Goal: Information Seeking & Learning: Learn about a topic

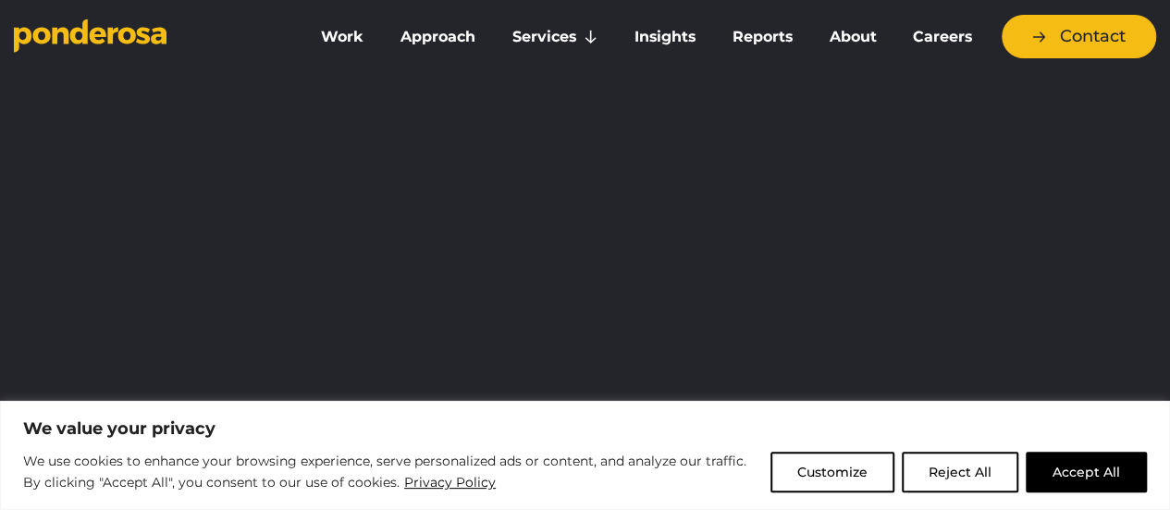
click at [979, 471] on button "Reject All" at bounding box center [960, 472] width 117 height 41
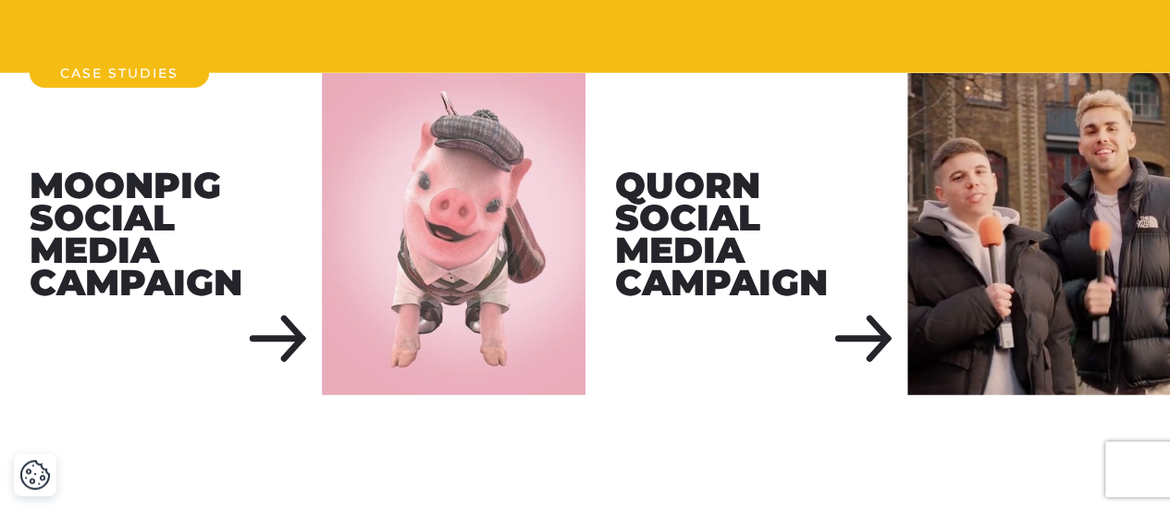
scroll to position [2313, 0]
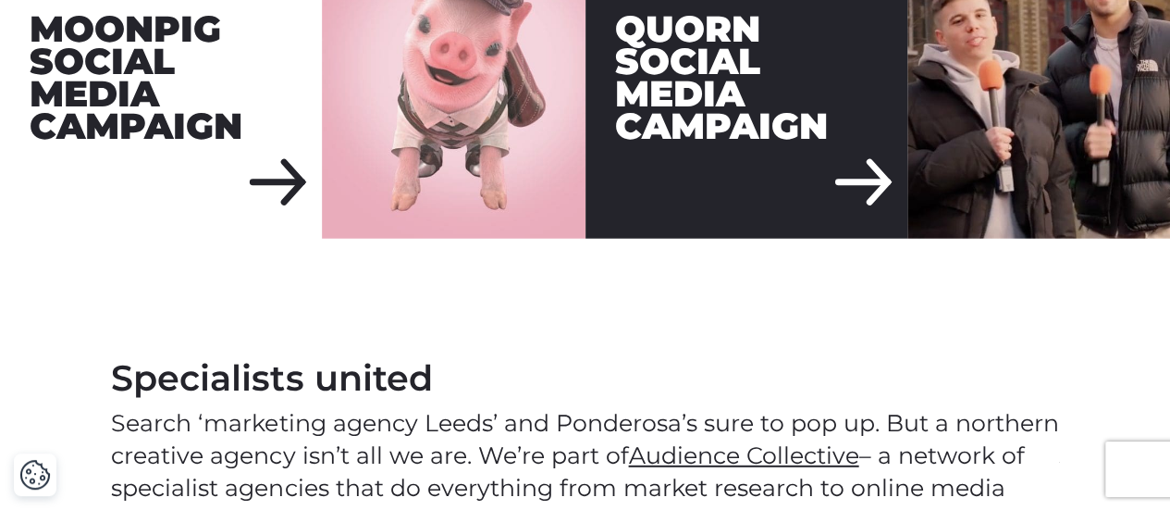
drag, startPoint x: 576, startPoint y: 408, endPoint x: 590, endPoint y: 103, distance: 305.7
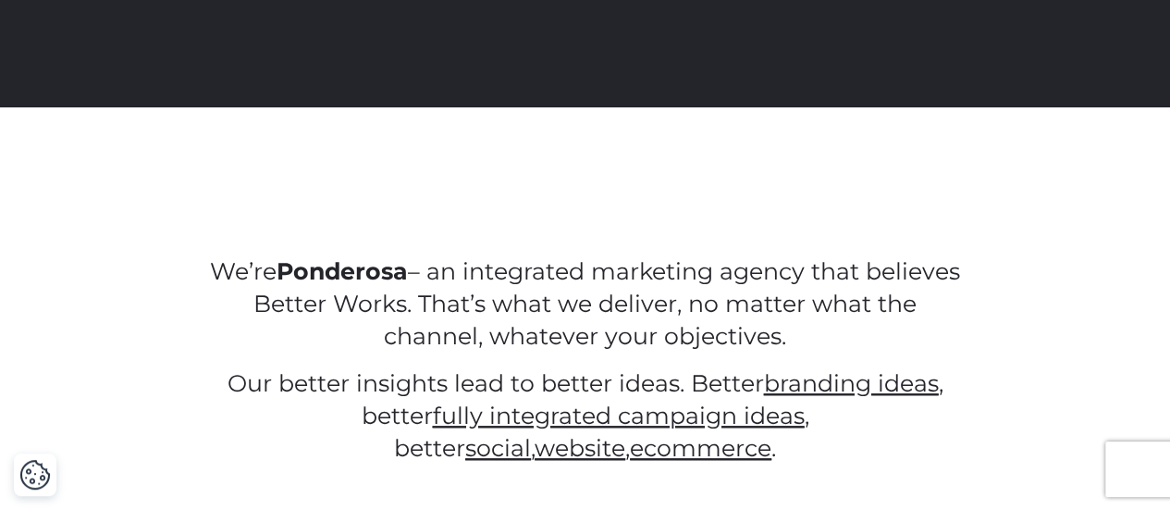
scroll to position [740, 0]
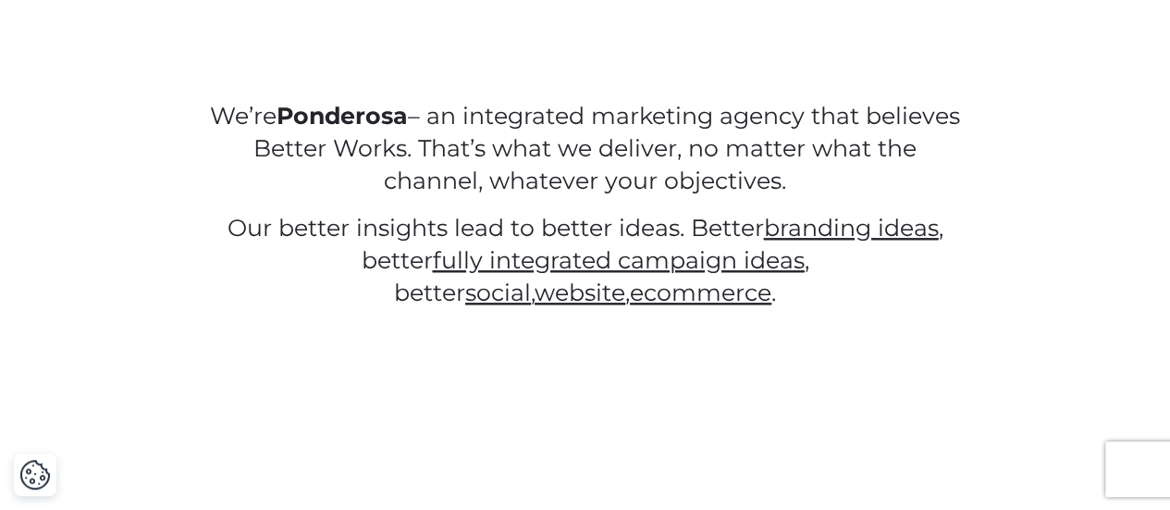
drag, startPoint x: 521, startPoint y: 129, endPoint x: 862, endPoint y: 169, distance: 343.9
click at [859, 169] on p "We’re Ponderosa – an integrated marketing agency that believes Better Works. Th…" at bounding box center [585, 148] width 752 height 97
click at [902, 172] on p "We’re Ponderosa – an integrated marketing agency that believes Better Works. Th…" at bounding box center [585, 148] width 752 height 97
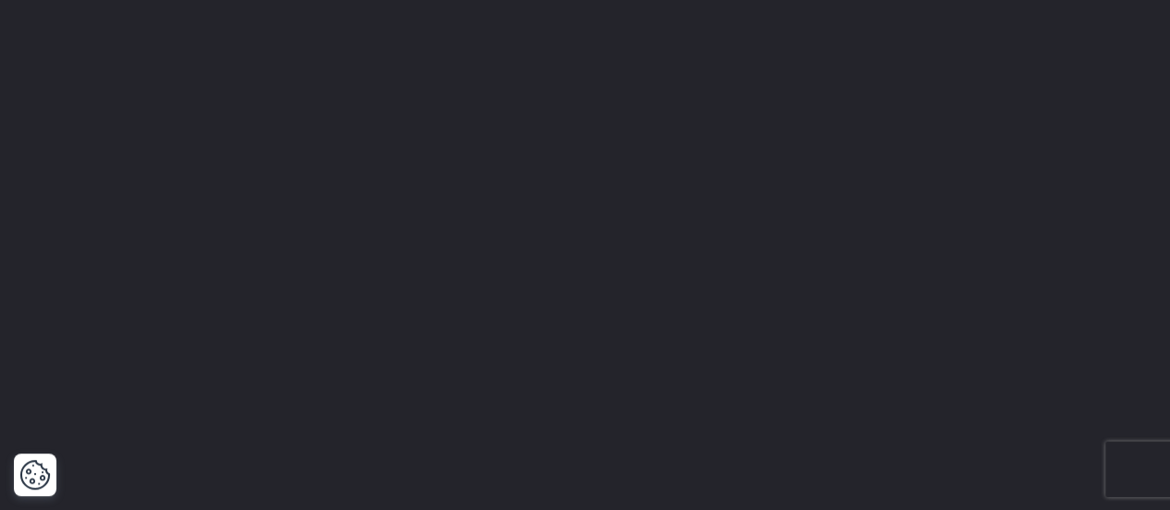
scroll to position [93, 0]
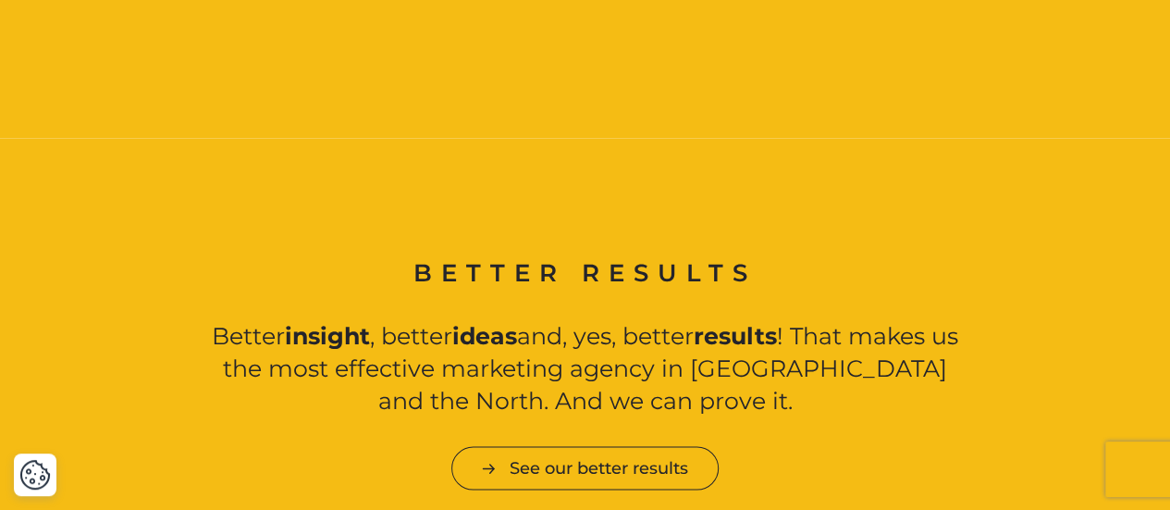
scroll to position [1723, 0]
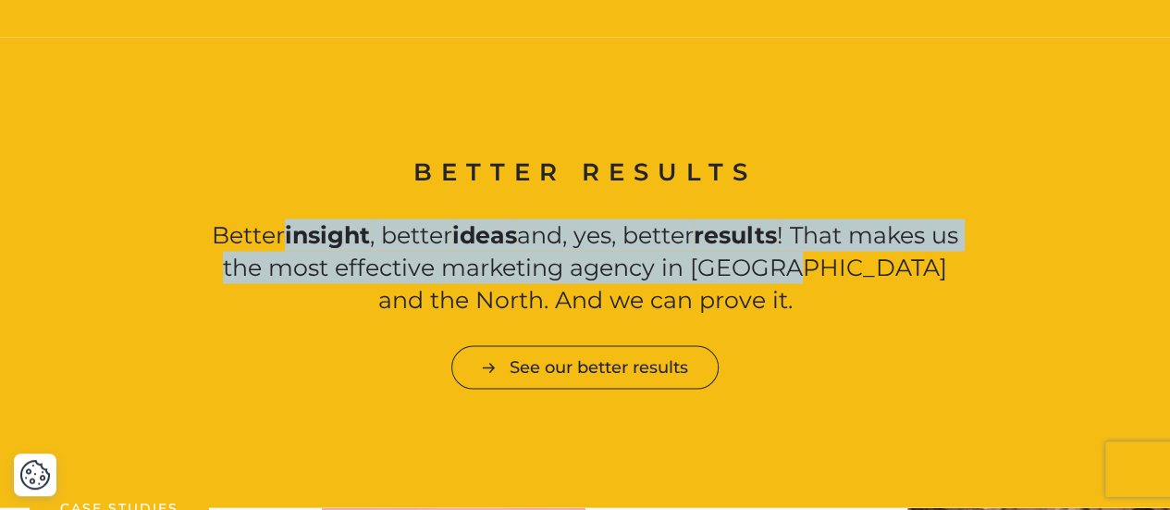
drag, startPoint x: 291, startPoint y: 223, endPoint x: 830, endPoint y: 280, distance: 542.5
click at [827, 280] on p "Better insight , better ideas and, yes, better results ! That makes us the most…" at bounding box center [585, 266] width 752 height 97
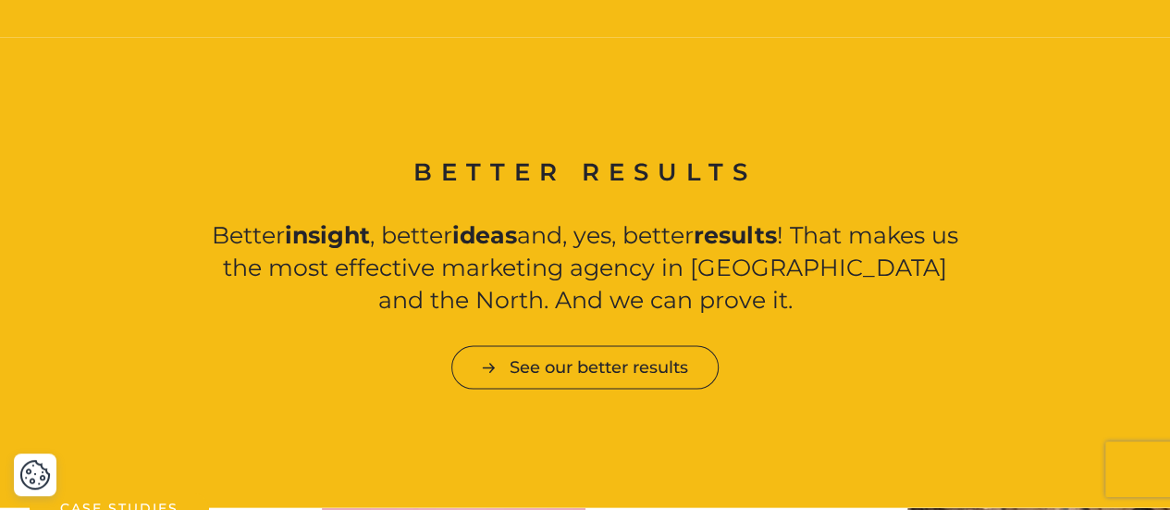
click at [835, 299] on p "Better insight , better ideas and, yes, better results ! That makes us the most…" at bounding box center [585, 266] width 752 height 97
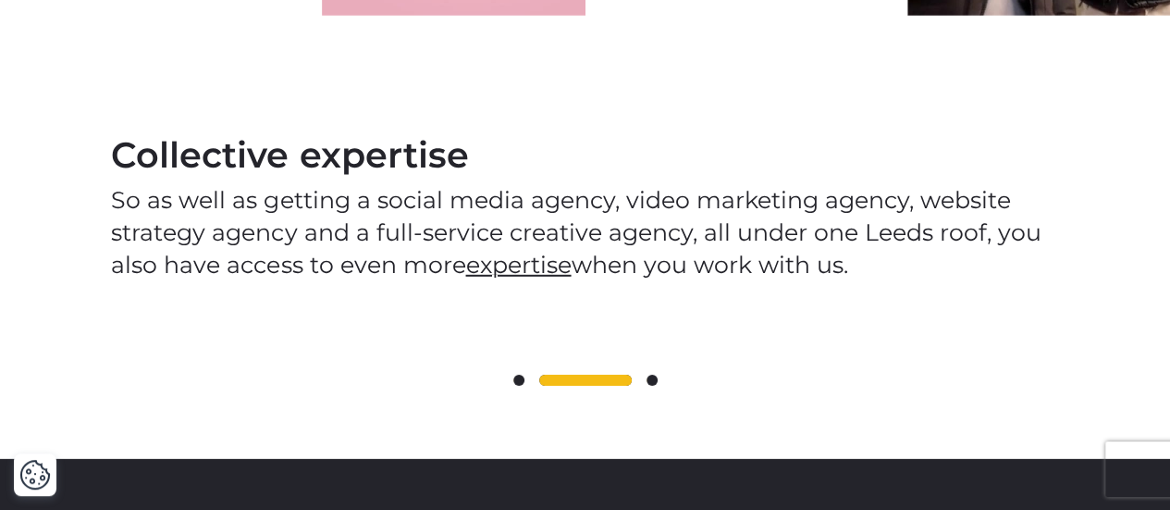
scroll to position [2648, 0]
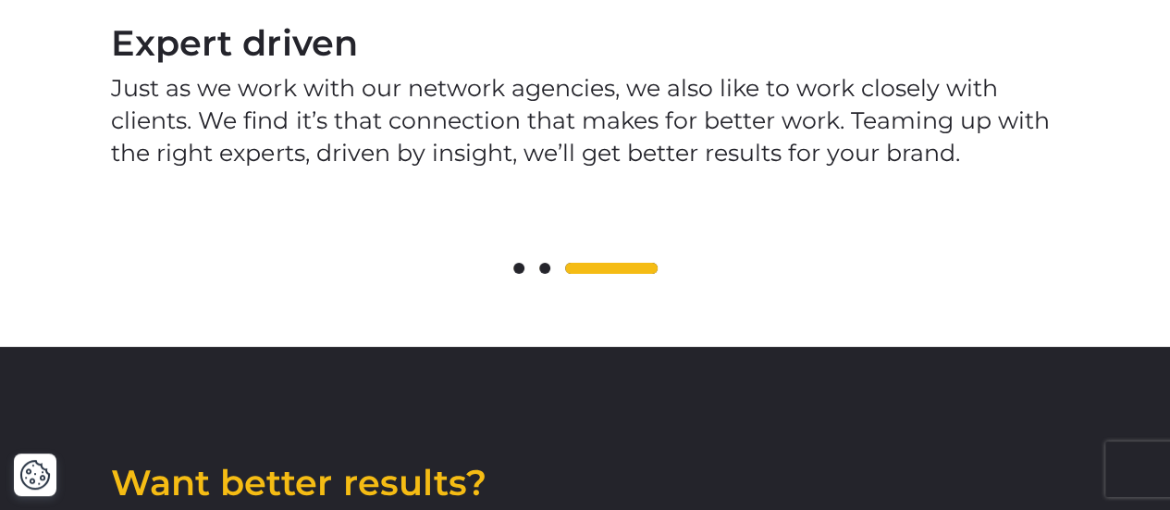
drag, startPoint x: 547, startPoint y: 268, endPoint x: 529, endPoint y: 273, distance: 18.2
click at [547, 268] on span at bounding box center [544, 268] width 11 height 11
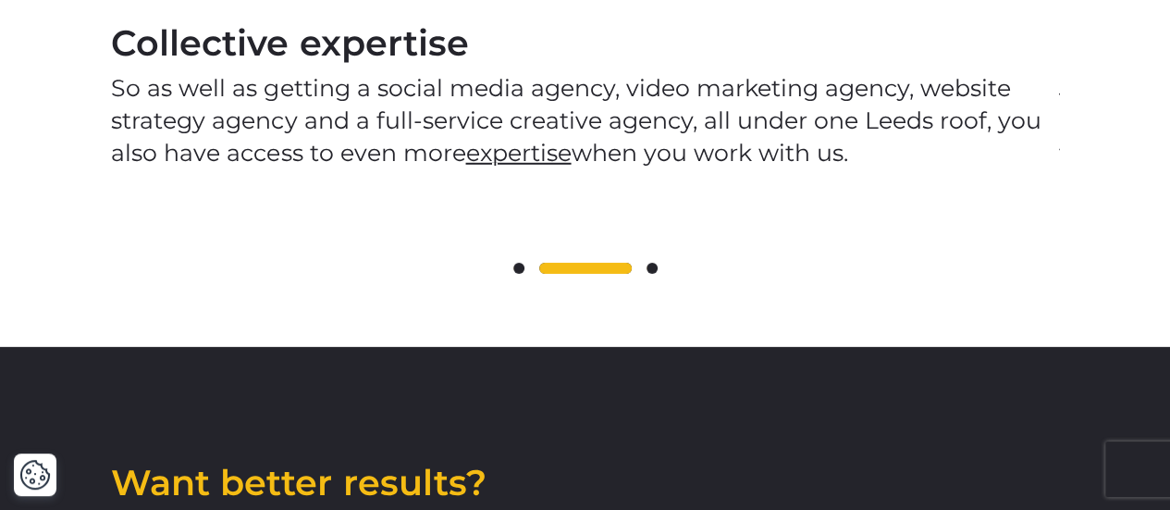
click at [515, 271] on span at bounding box center [519, 268] width 11 height 11
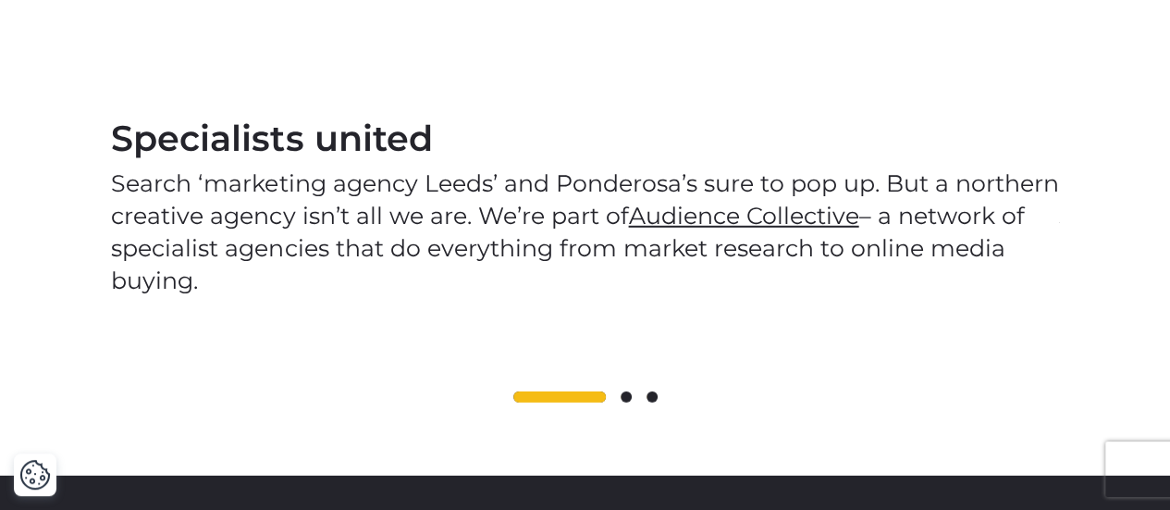
scroll to position [2463, 0]
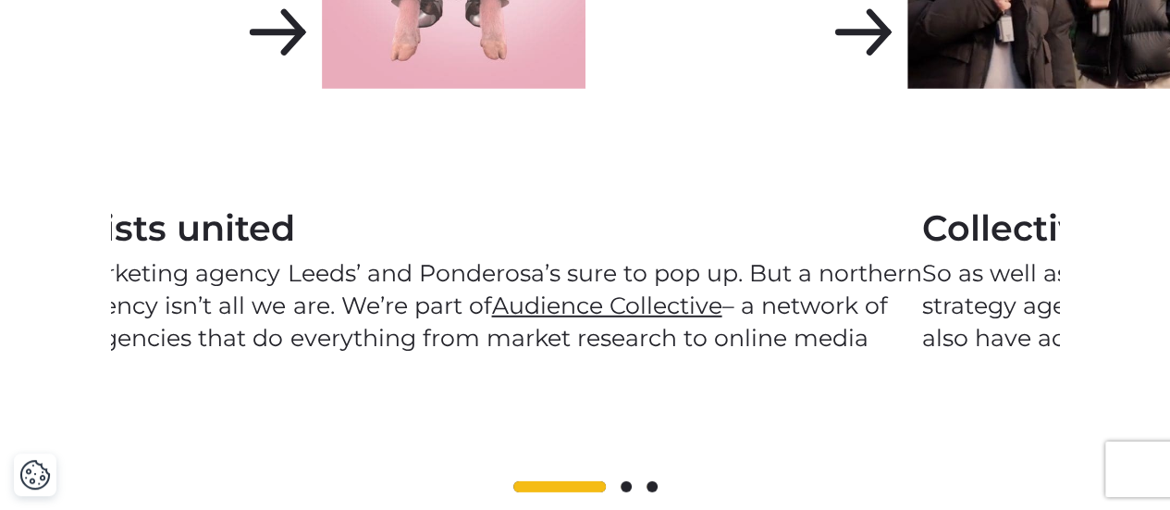
click at [384, 287] on p "Search ‘marketing agency Leeds’ and Ponderosa’s sure to pop up. But a northern …" at bounding box center [447, 322] width 947 height 130
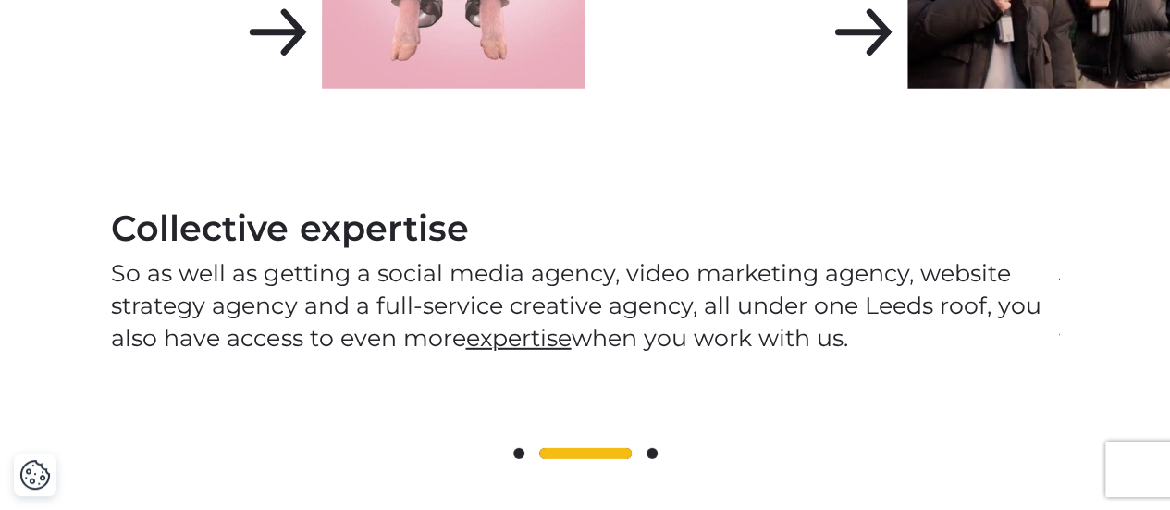
click at [690, 291] on p "So as well as getting a social media agency, video marketing agency, website st…" at bounding box center [584, 305] width 947 height 97
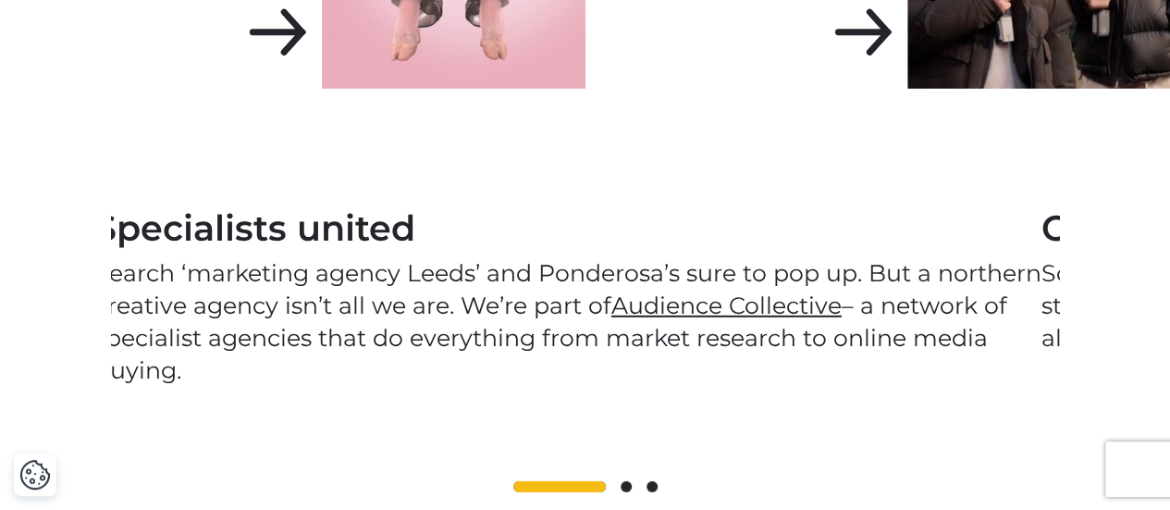
click at [200, 283] on p "Search ‘marketing agency Leeds’ and Ponderosa’s sure to pop up. But a northern …" at bounding box center [567, 322] width 947 height 130
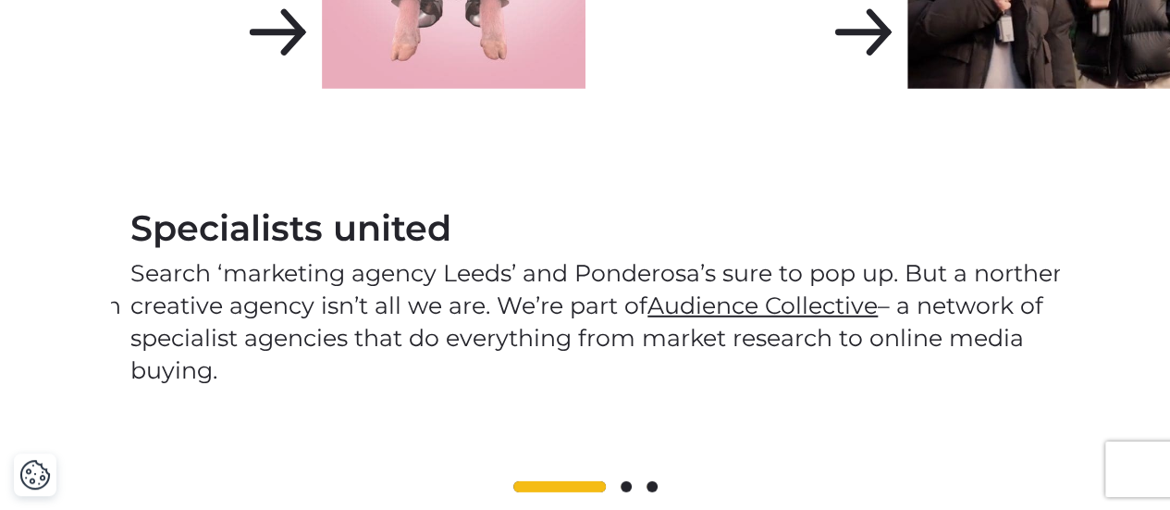
click at [361, 340] on div "Specialists united Search ‘marketing agency Leeds’ and Ponderosa’s sure to pop …" at bounding box center [603, 297] width 947 height 416
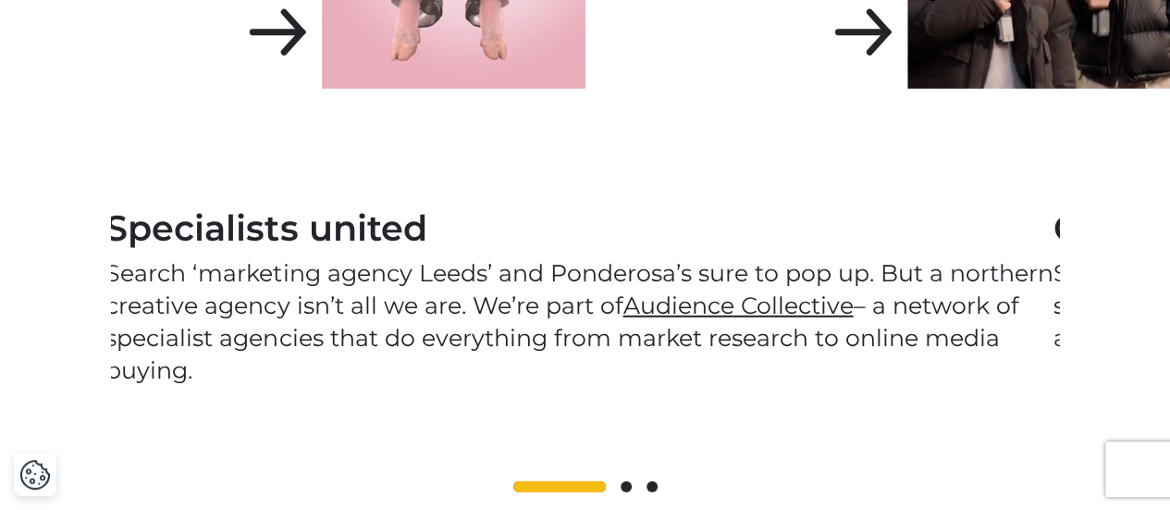
click at [353, 362] on p "Search ‘marketing agency Leeds’ and Ponderosa’s sure to pop up. But a northern …" at bounding box center [578, 322] width 947 height 130
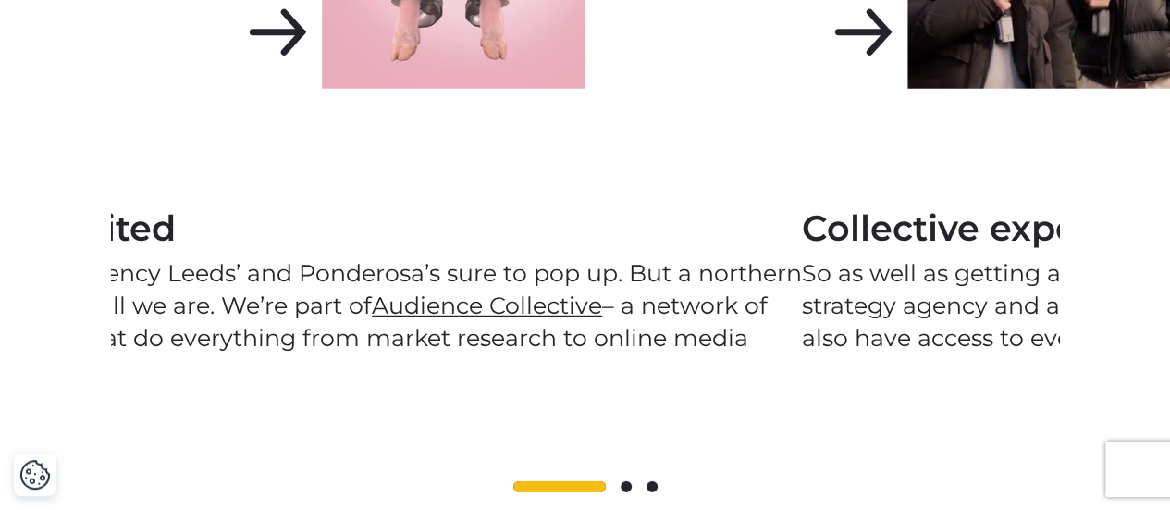
click at [278, 377] on p "Search ‘marketing agency Leeds’ and Ponderosa’s sure to pop up. But a northern …" at bounding box center [328, 322] width 947 height 130
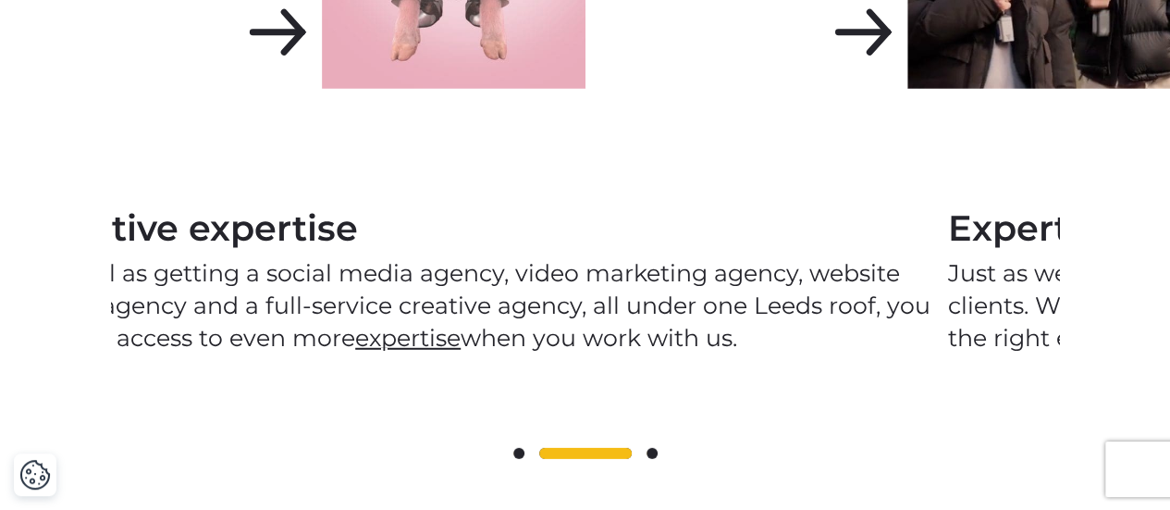
click at [431, 303] on p "So as well as getting a social media agency, video marketing agency, website st…" at bounding box center [474, 305] width 947 height 97
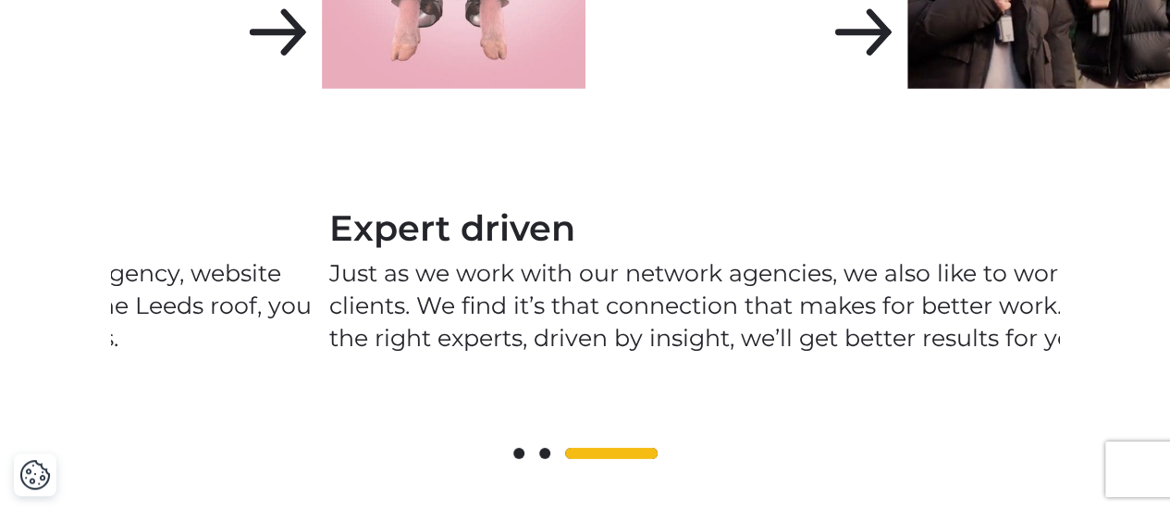
click at [713, 291] on p "Just as we work with our network agencies, we also like to work closely with cl…" at bounding box center [802, 305] width 947 height 97
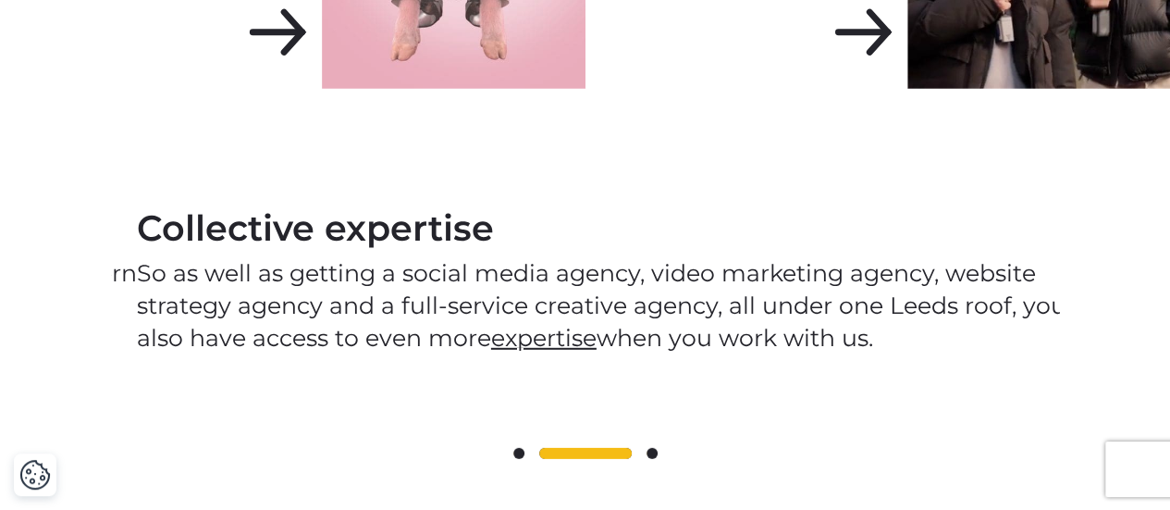
click at [703, 296] on p "So as well as getting a social media agency, video marketing agency, website st…" at bounding box center [610, 305] width 947 height 97
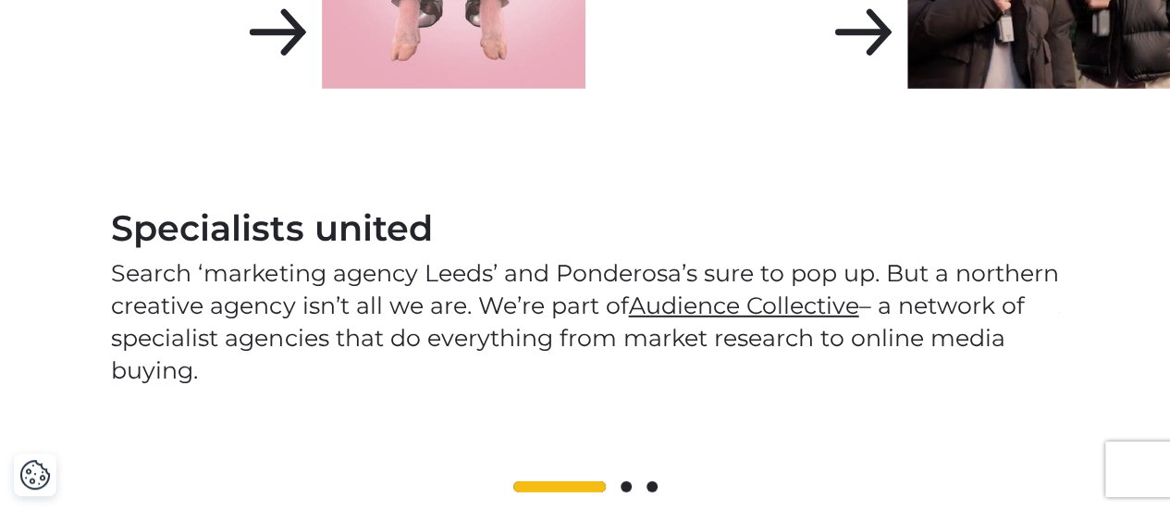
click at [427, 314] on p "Search ‘marketing agency Leeds’ and Ponderosa’s sure to pop up. But a northern …" at bounding box center [584, 322] width 947 height 130
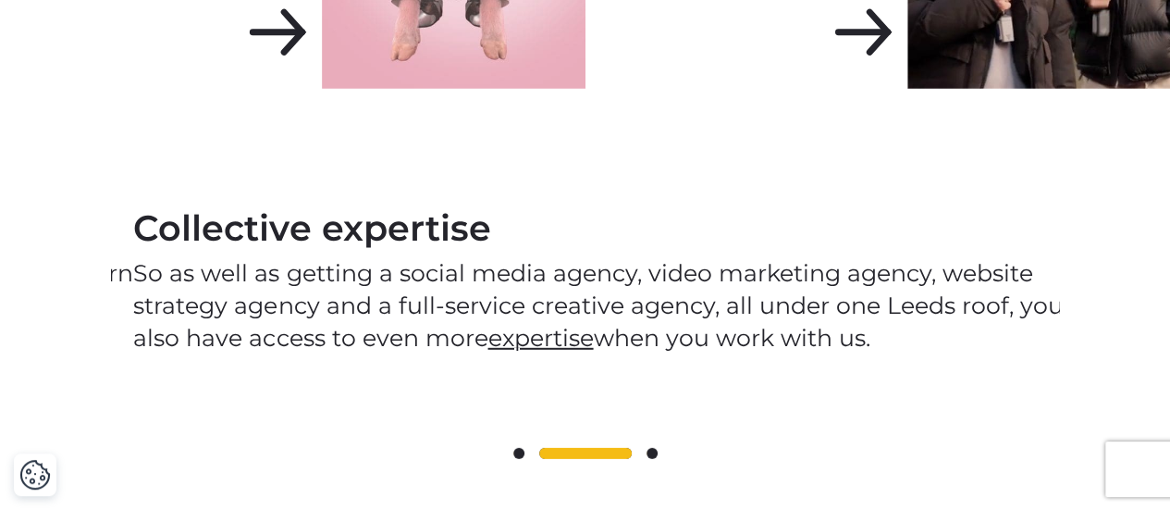
click at [452, 275] on p "So as well as getting a social media agency, video marketing agency, website st…" at bounding box center [606, 305] width 947 height 97
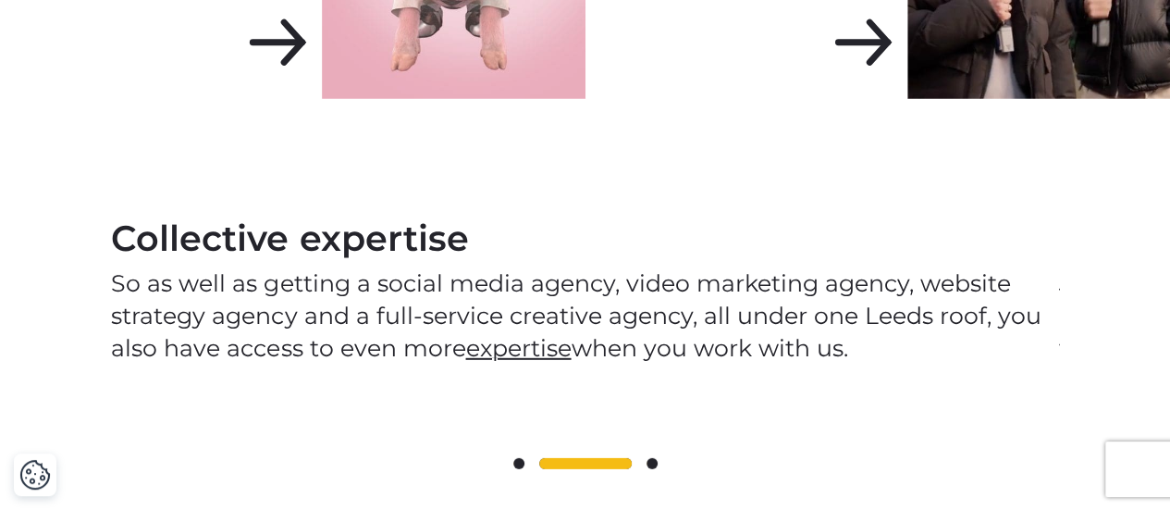
scroll to position [2482, 0]
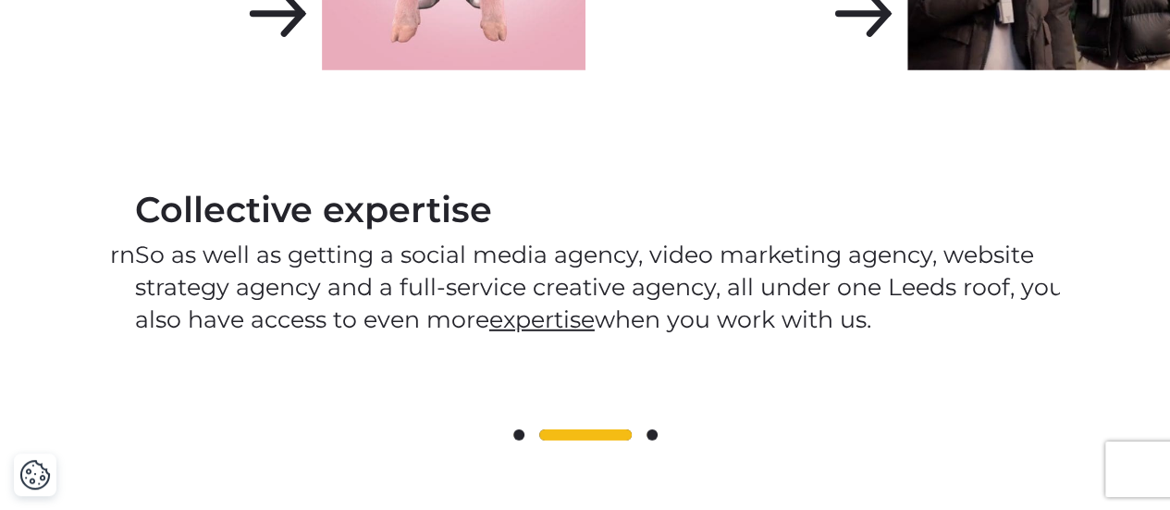
click at [1079, 269] on div "Specialists united Search ‘marketing agency Leeds’ and Ponderosa’s sure to pop …" at bounding box center [585, 262] width 1170 height 384
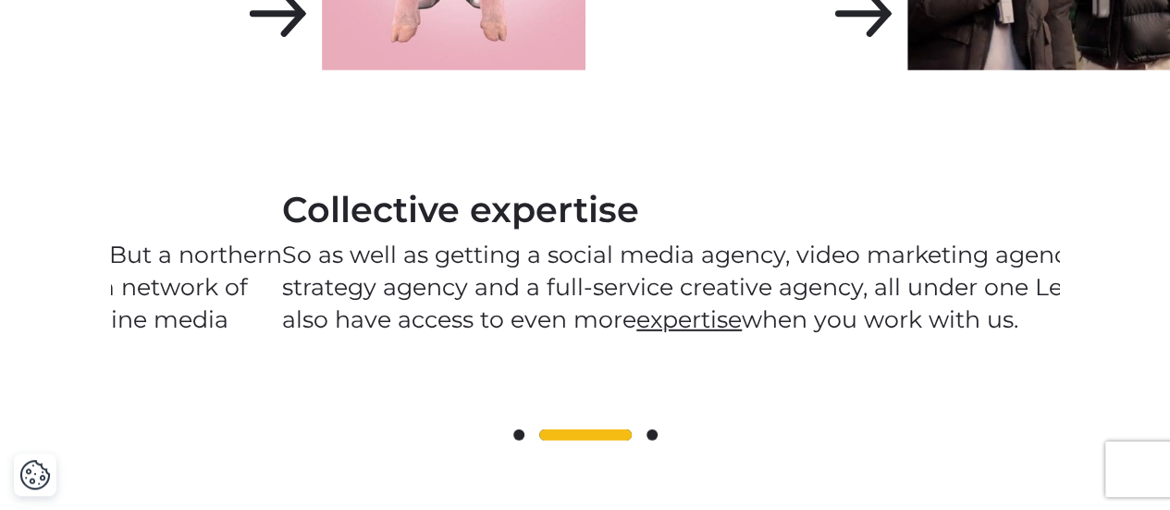
click at [951, 293] on p "So as well as getting a social media agency, video marketing agency, website st…" at bounding box center [755, 287] width 947 height 97
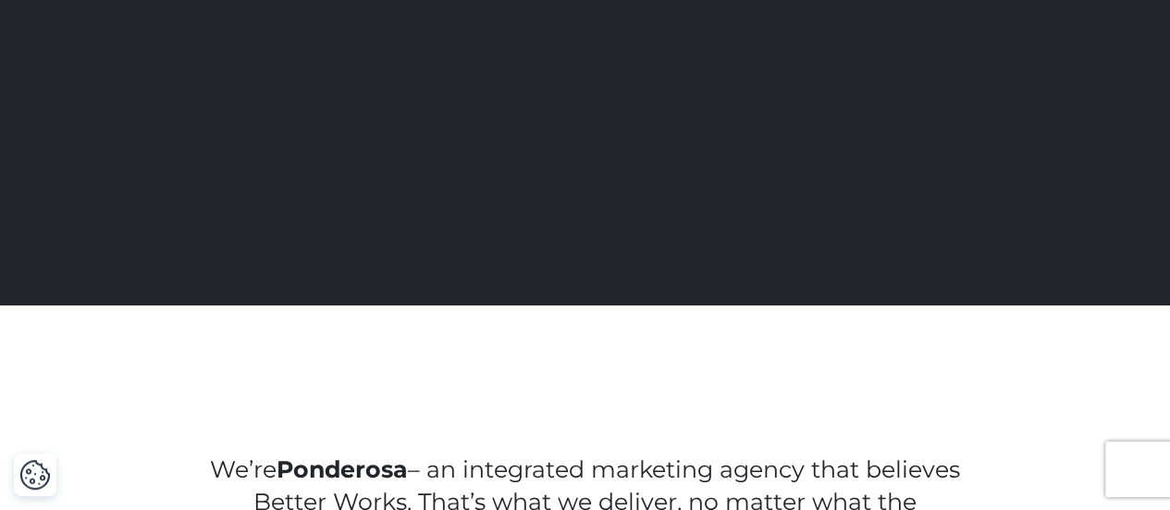
scroll to position [0, 0]
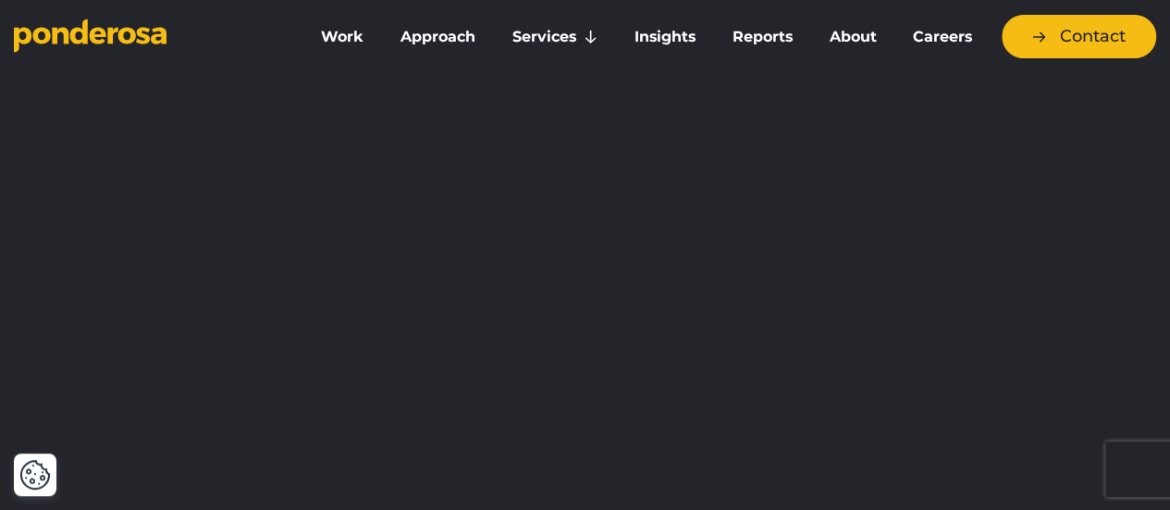
drag, startPoint x: 860, startPoint y: 194, endPoint x: 854, endPoint y: 8, distance: 186.1
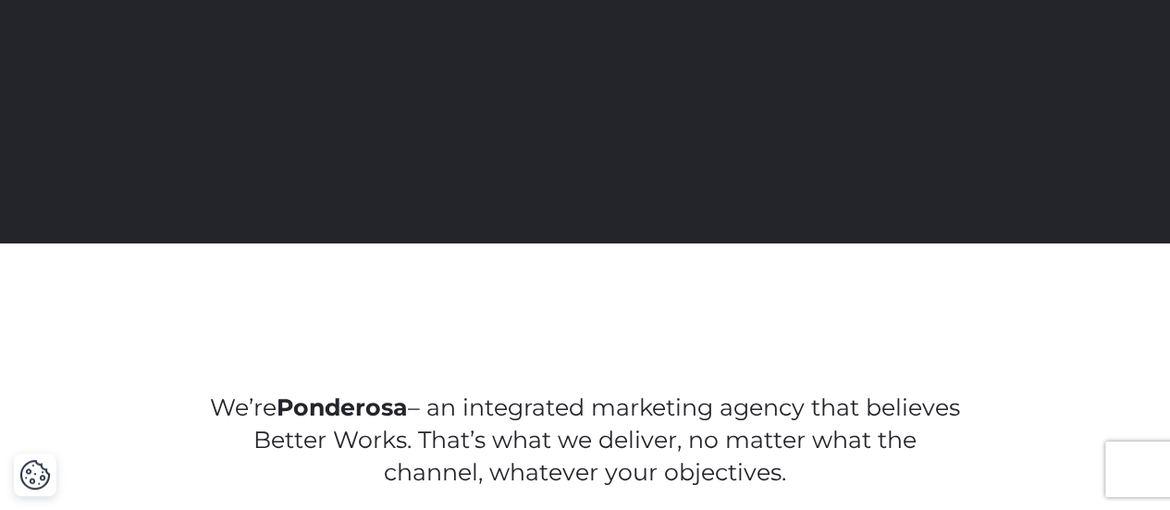
scroll to position [555, 0]
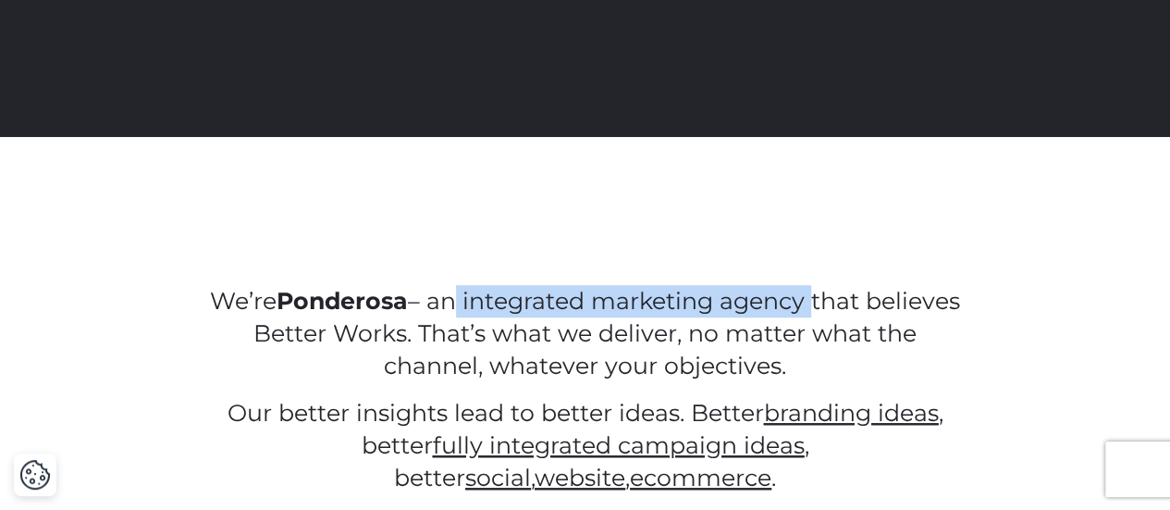
drag, startPoint x: 502, startPoint y: 302, endPoint x: 864, endPoint y: 303, distance: 361.8
click at [864, 303] on p "We’re Ponderosa – an integrated marketing agency that believes Better Works. Th…" at bounding box center [585, 333] width 752 height 97
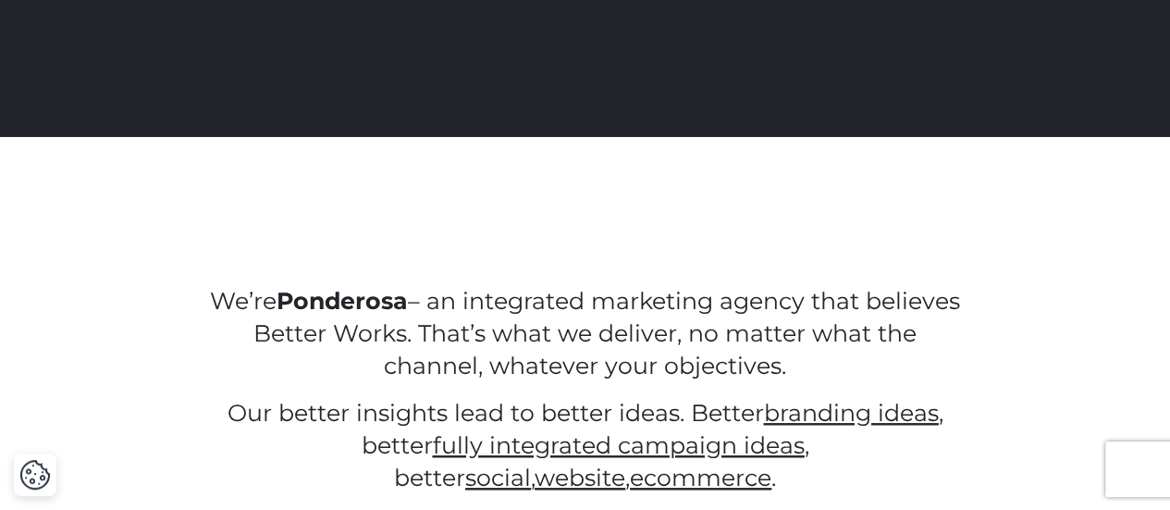
click at [690, 319] on p "We’re Ponderosa – an integrated marketing agency that believes Better Works. Th…" at bounding box center [585, 333] width 752 height 97
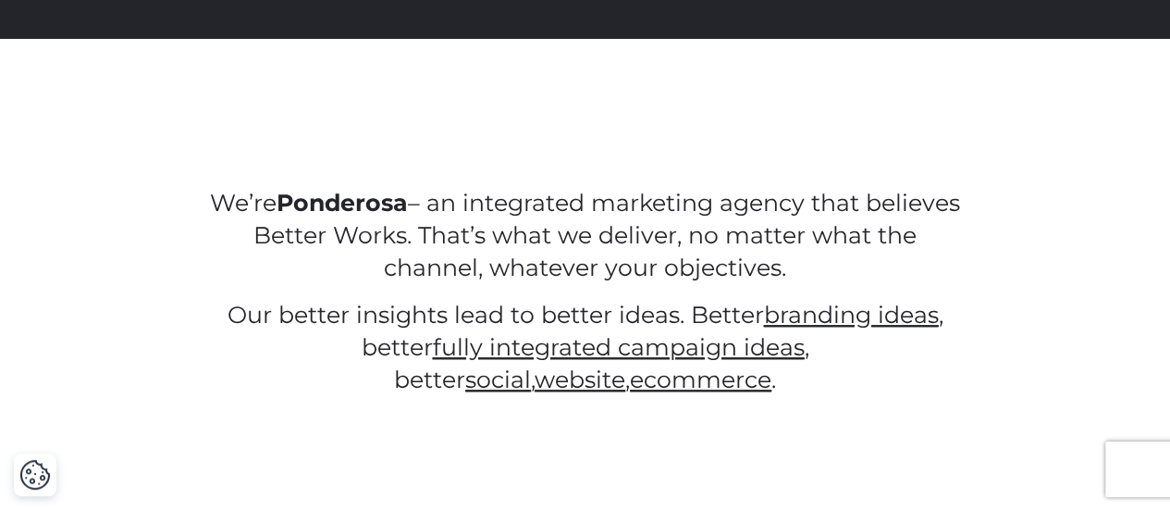
scroll to position [740, 0]
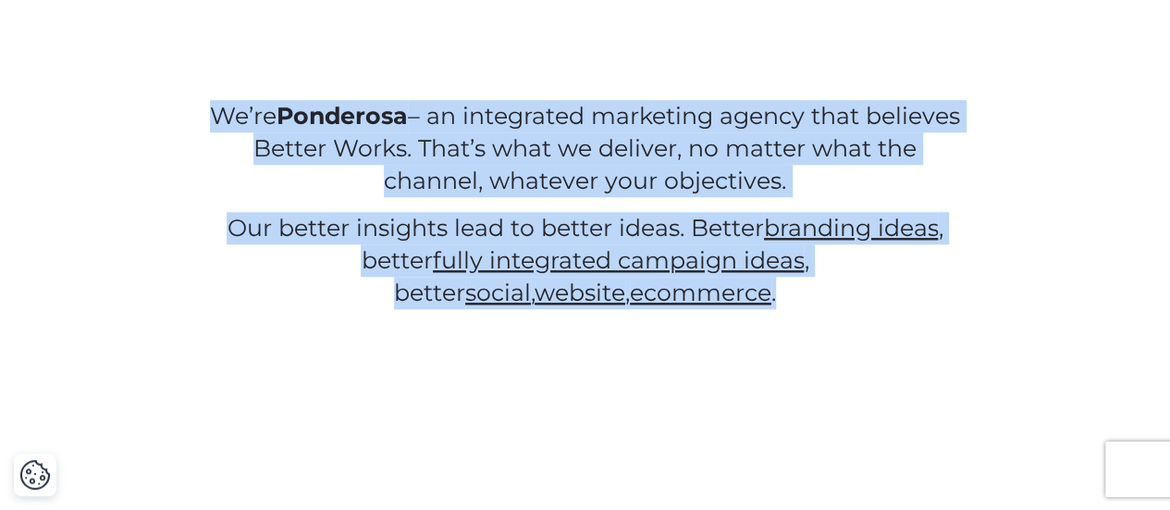
drag, startPoint x: 712, startPoint y: 296, endPoint x: 163, endPoint y: 112, distance: 579.6
click at [163, 113] on div "We’re Ponderosa – an integrated marketing agency that believes Better Works. Th…" at bounding box center [585, 189] width 1170 height 239
copy div "We’re Ponderosa – an integrated marketing agency that believes Better Works. Th…"
